Goal: Navigation & Orientation: Find specific page/section

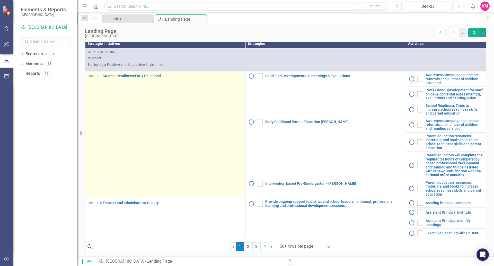
click at [90, 76] on img at bounding box center [91, 76] width 6 height 6
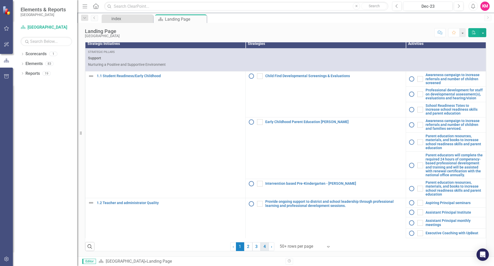
click at [263, 247] on link "4" at bounding box center [265, 246] width 8 height 9
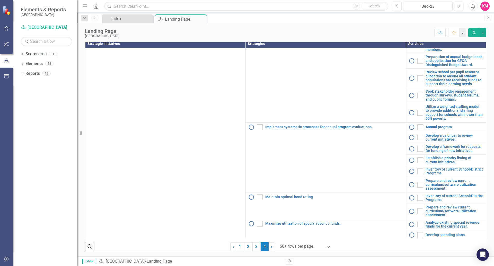
scroll to position [528, 0]
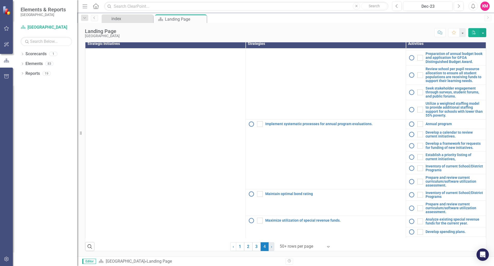
click at [271, 245] on span "›" at bounding box center [271, 246] width 1 height 5
click at [256, 246] on link "3" at bounding box center [257, 246] width 8 height 9
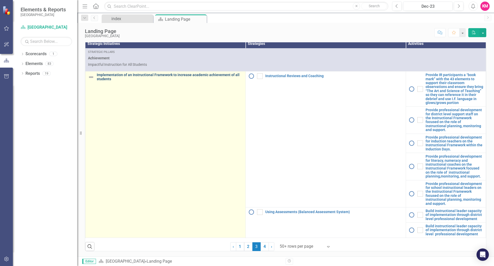
click at [193, 73] on link "Implementation of an Instructional Framework to increase academic achievement o…" at bounding box center [170, 77] width 146 height 8
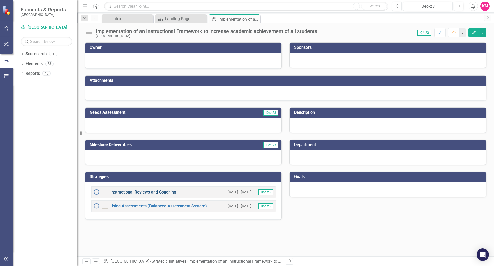
click at [139, 190] on link "Instructional Reviews and Coaching" at bounding box center [143, 191] width 66 height 5
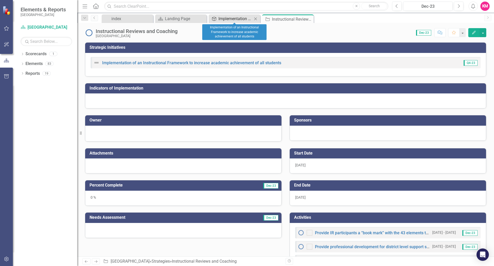
click at [236, 16] on div "Implementation of an Instructional Framework to increase academic achievement o…" at bounding box center [236, 18] width 34 height 6
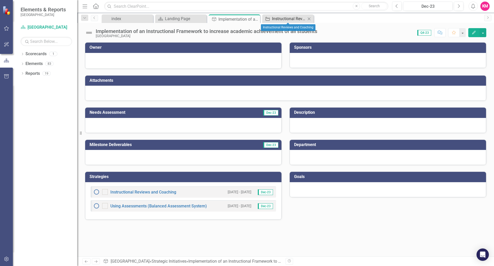
click at [287, 16] on div "Instructional Reviews and Coaching" at bounding box center [289, 18] width 34 height 6
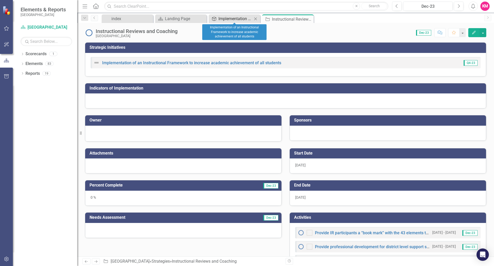
click at [238, 19] on div "Implementation of an Instructional Framework to increase academic achievement o…" at bounding box center [236, 18] width 34 height 6
